Goal: Transaction & Acquisition: Purchase product/service

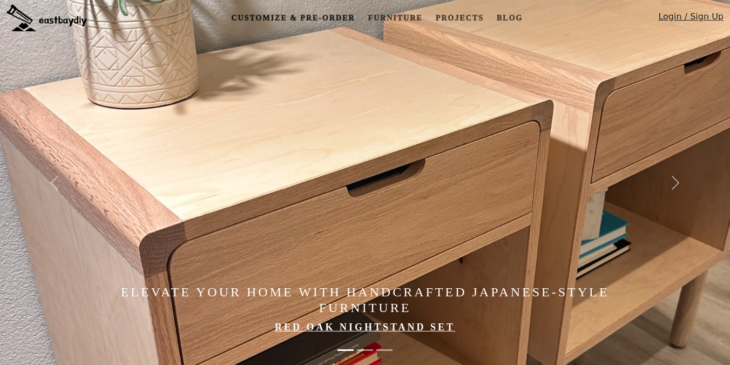
click at [336, 15] on link "Customize & Pre-order" at bounding box center [293, 18] width 132 height 20
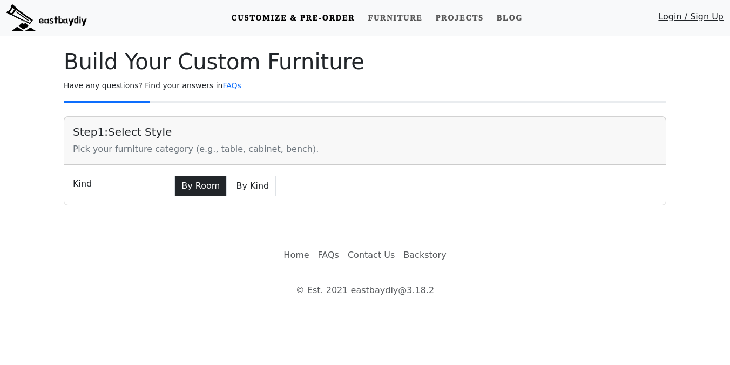
click at [201, 187] on button "By Room" at bounding box center [200, 186] width 52 height 21
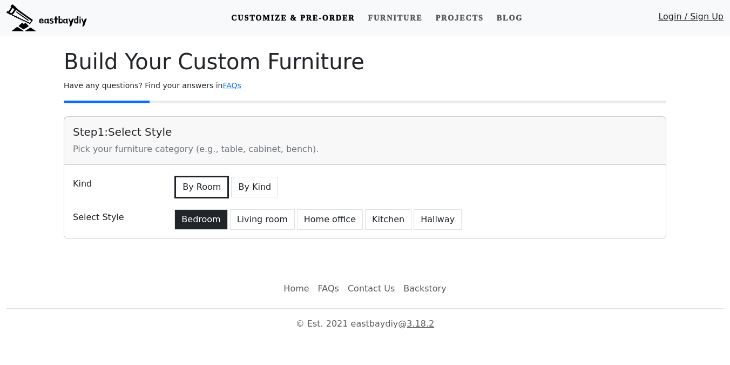
click at [197, 214] on button "Bedroom" at bounding box center [200, 219] width 53 height 21
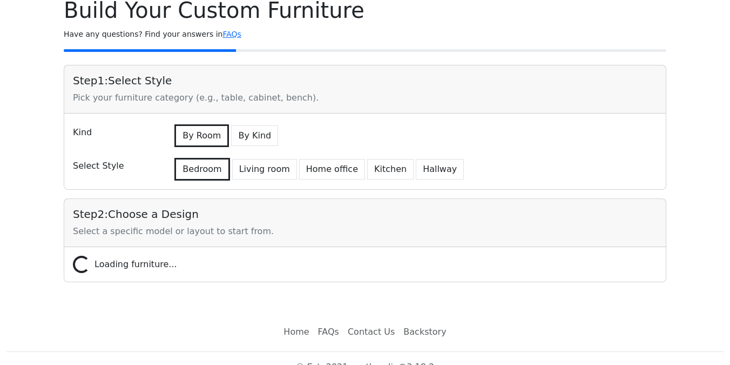
scroll to position [69, 0]
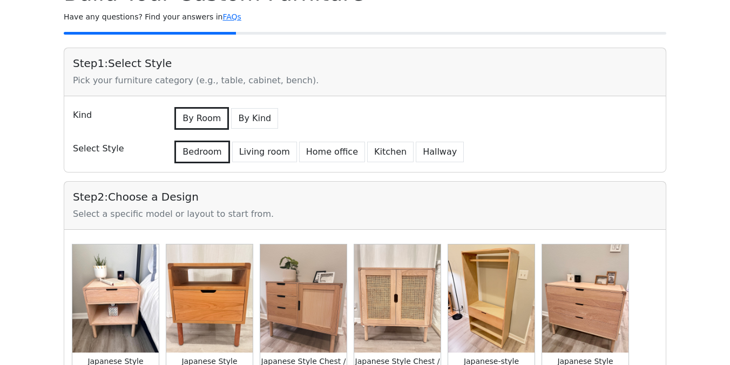
click at [133, 279] on img at bounding box center [115, 298] width 86 height 108
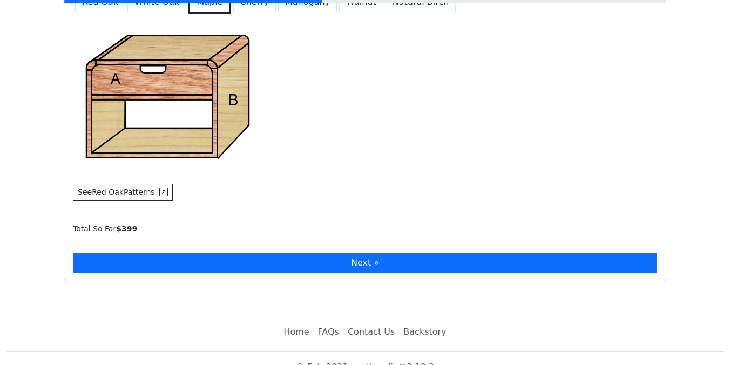
click at [140, 263] on button "Next »" at bounding box center [365, 262] width 584 height 21
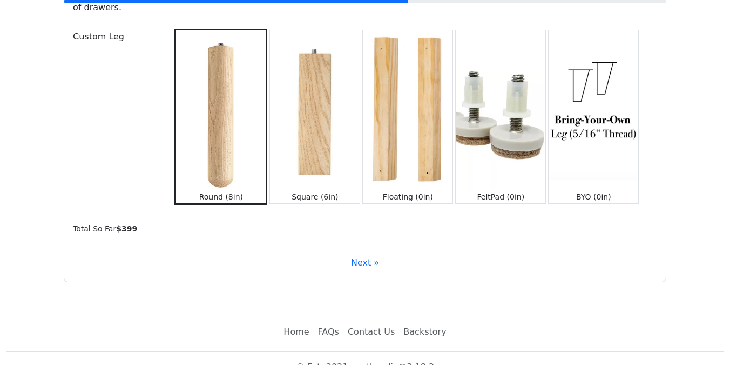
scroll to position [1329, 0]
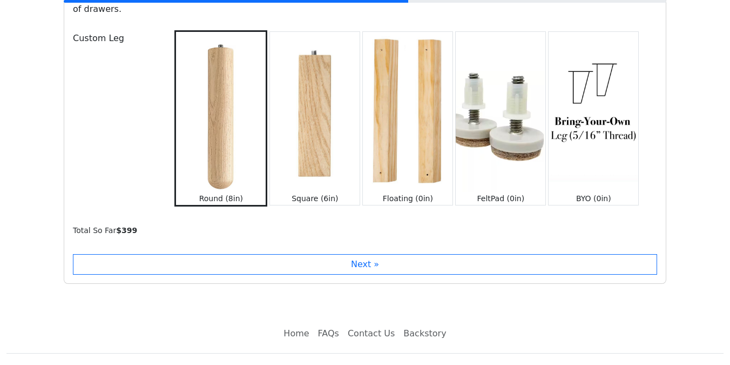
click at [312, 105] on img at bounding box center [315, 111] width 90 height 159
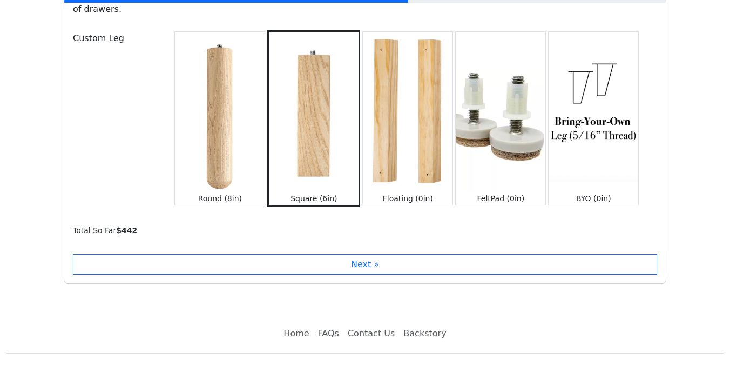
click at [207, 150] on img at bounding box center [220, 111] width 90 height 159
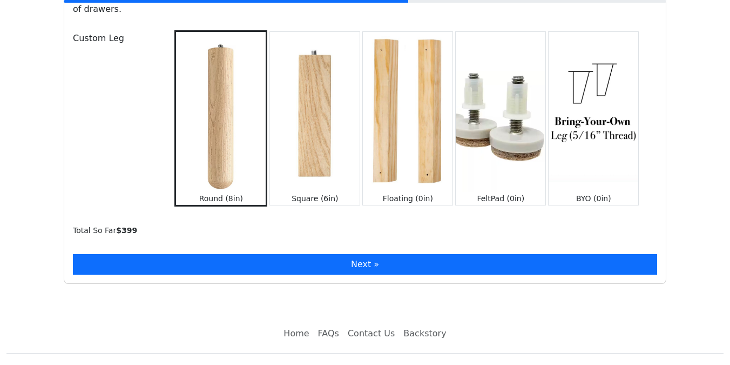
click at [187, 257] on button "Next »" at bounding box center [365, 264] width 584 height 21
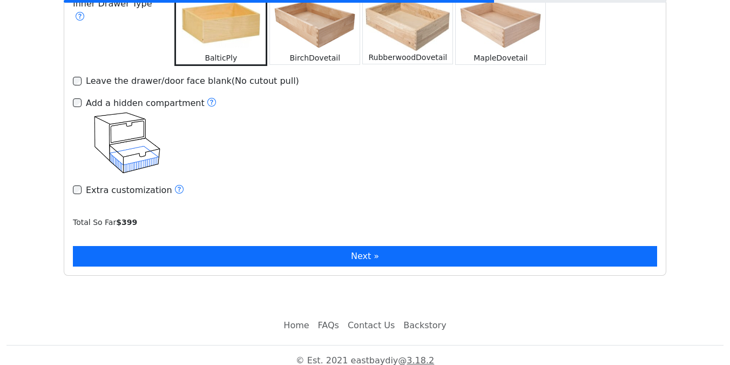
click at [187, 246] on button "Next »" at bounding box center [365, 256] width 584 height 21
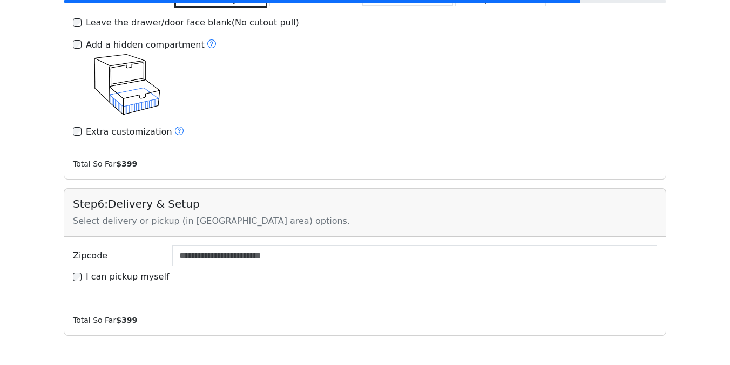
scroll to position [1844, 0]
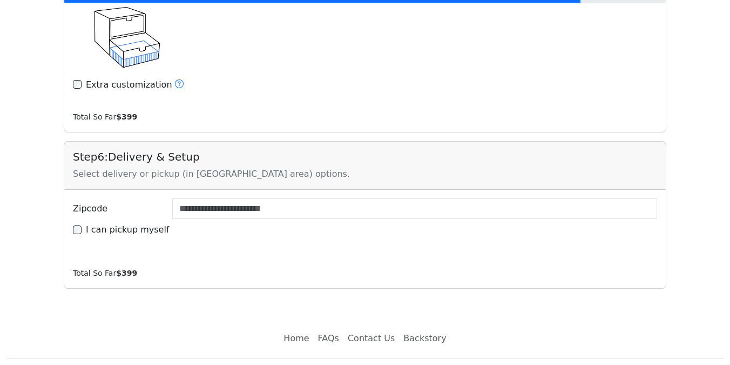
click at [133, 223] on label "I can pickup myself" at bounding box center [128, 229] width 84 height 13
type input "*****"
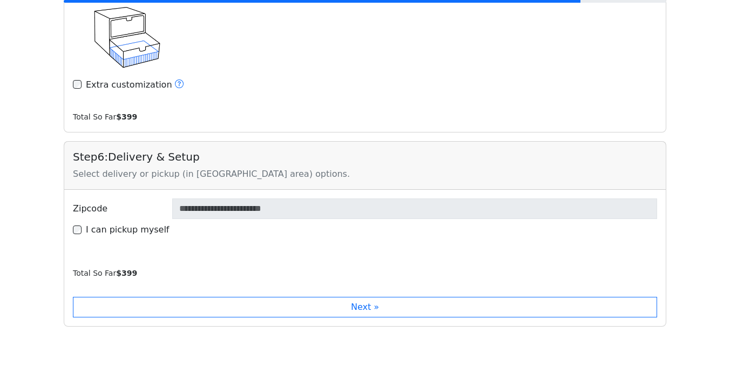
click at [138, 223] on label "I can pickup myself" at bounding box center [128, 229] width 84 height 13
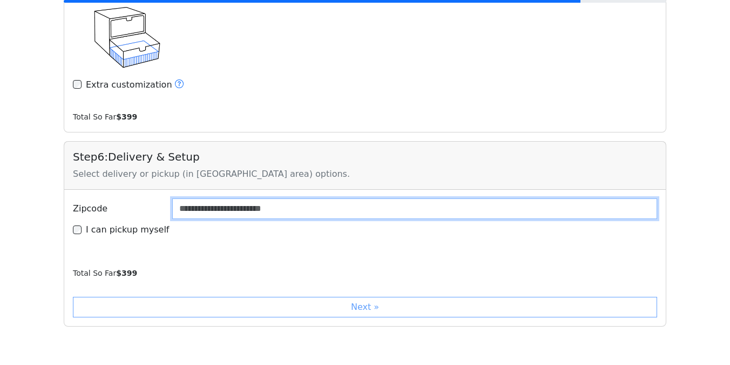
click at [206, 202] on input "Zipcode" at bounding box center [414, 208] width 485 height 21
type input "*****"
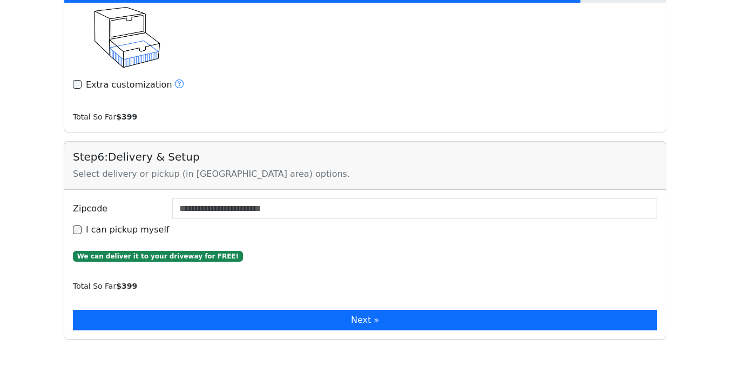
click at [162, 309] on button "Next »" at bounding box center [365, 319] width 584 height 21
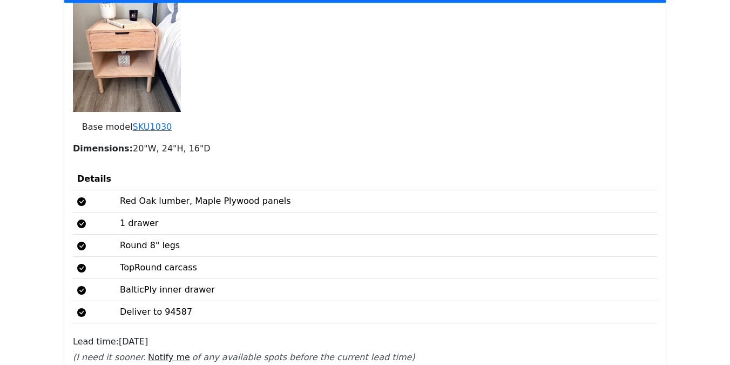
scroll to position [2277, 0]
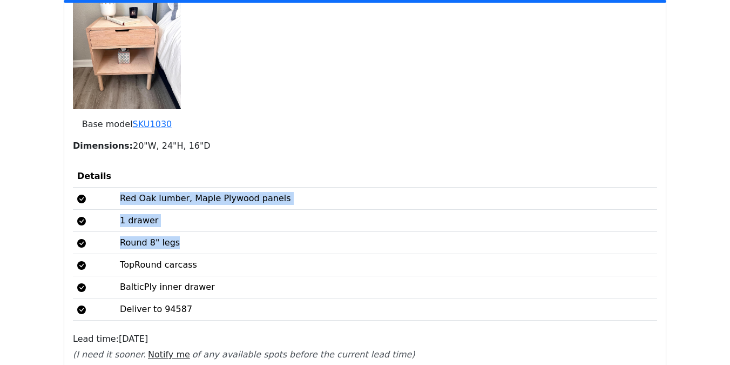
drag, startPoint x: 115, startPoint y: 190, endPoint x: 185, endPoint y: 232, distance: 81.9
click at [185, 232] on tbody "Red Oak lumber, Maple Plywood panels 1 drawer Round 8" legs TopRound carcass Ba…" at bounding box center [365, 253] width 584 height 133
click at [185, 232] on td "Round 8" legs" at bounding box center [387, 243] width 542 height 22
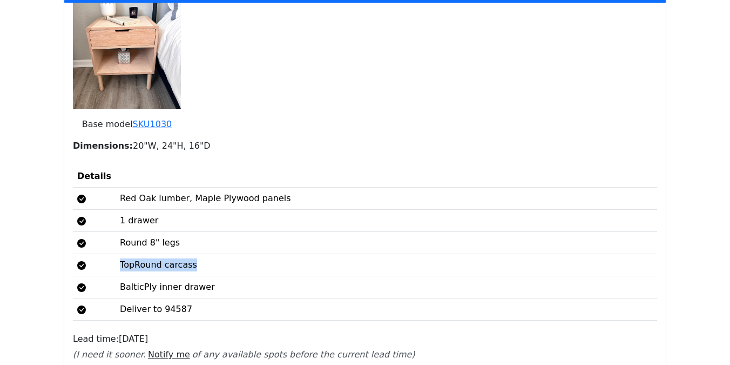
drag, startPoint x: 112, startPoint y: 253, endPoint x: 242, endPoint y: 252, distance: 130.2
click at [242, 254] on td "TopRound carcass" at bounding box center [387, 265] width 542 height 22
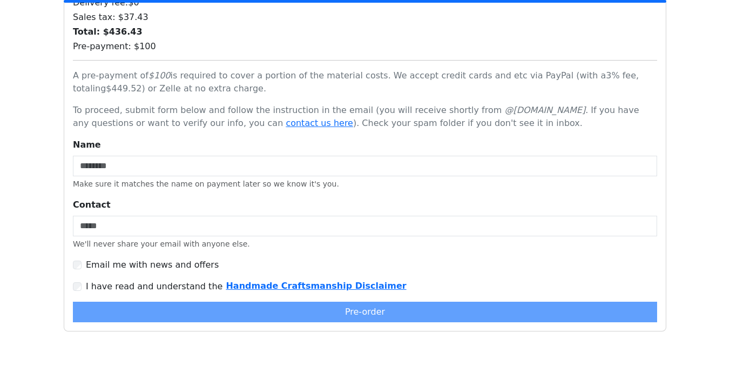
scroll to position [2750, 0]
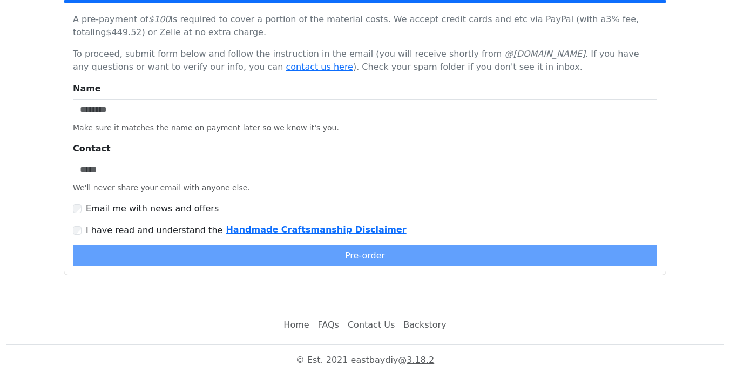
click at [159, 224] on label "I have read and understand the Handmade Craftsmanship Disclaimer" at bounding box center [246, 230] width 321 height 13
click at [255, 224] on b "Handmade Craftsmanship Disclaimer" at bounding box center [316, 229] width 180 height 10
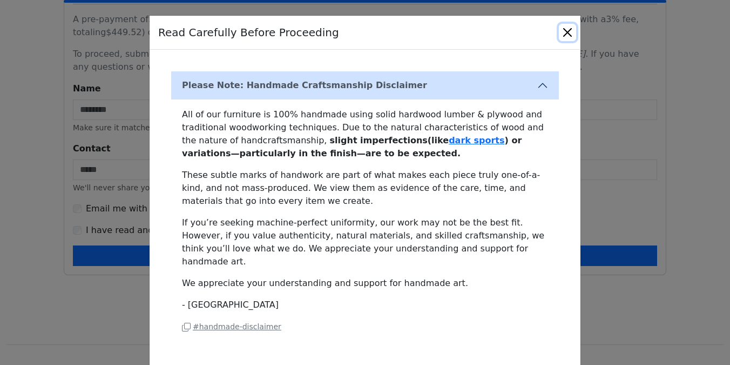
click at [568, 32] on button "Close" at bounding box center [567, 32] width 17 height 17
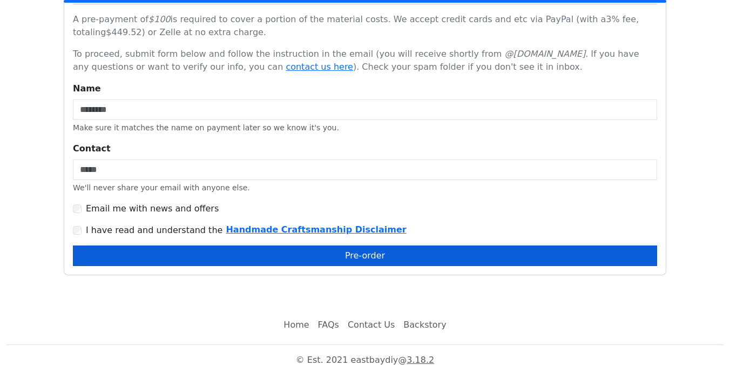
click at [342, 245] on button "Pre-order" at bounding box center [365, 255] width 584 height 21
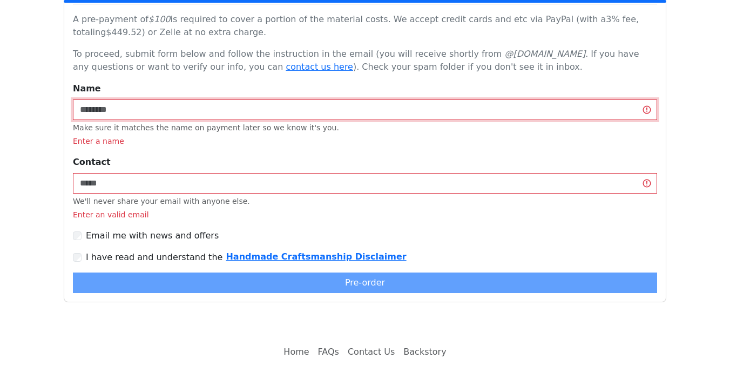
click at [158, 105] on input "Name" at bounding box center [365, 109] width 584 height 21
type input "******"
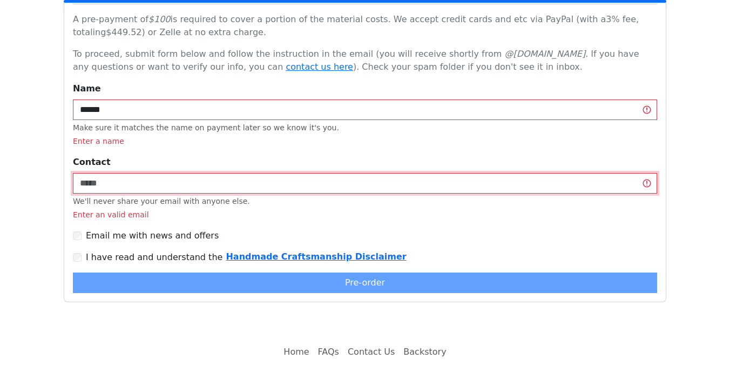
type input "**********"
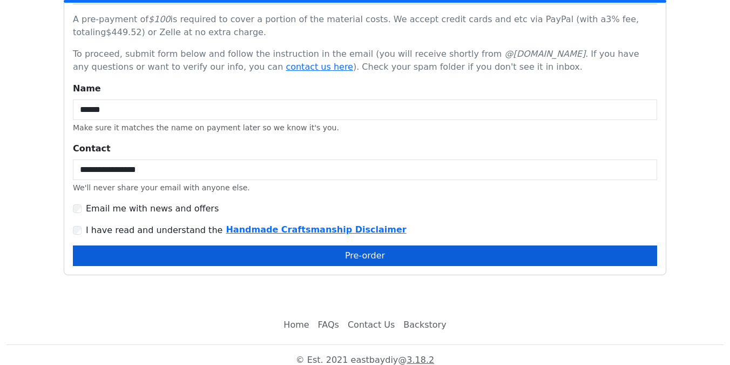
click at [215, 245] on button "Pre-order" at bounding box center [365, 255] width 584 height 21
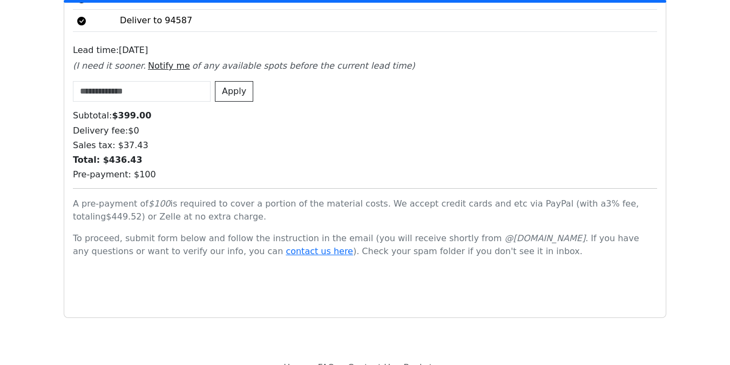
scroll to position [2608, 0]
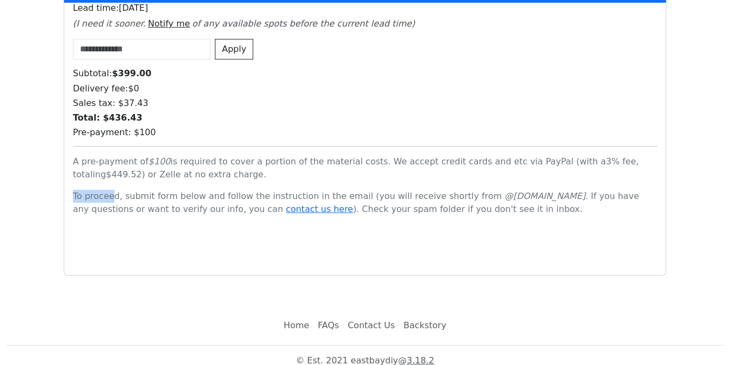
drag, startPoint x: 90, startPoint y: 173, endPoint x: 114, endPoint y: 180, distance: 26.0
click at [113, 180] on div "Subtotal: $ 399.00 Delivery fee: $ 0 Sales tax: $ 37.43 Total: $ 436.43 Pre-pay…" at bounding box center [365, 167] width 584 height 198
click at [294, 230] on div at bounding box center [365, 245] width 584 height 42
